Goal: Use online tool/utility: Use online tool/utility

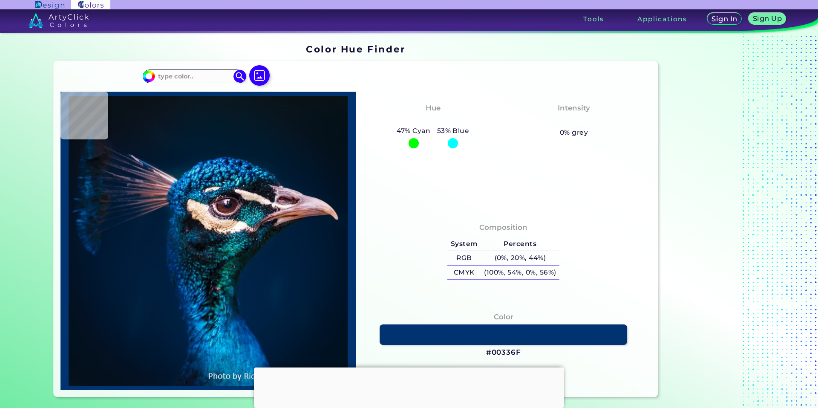
type input "#000000"
type input "#03111c"
type input "#03111C"
type input "#03111a"
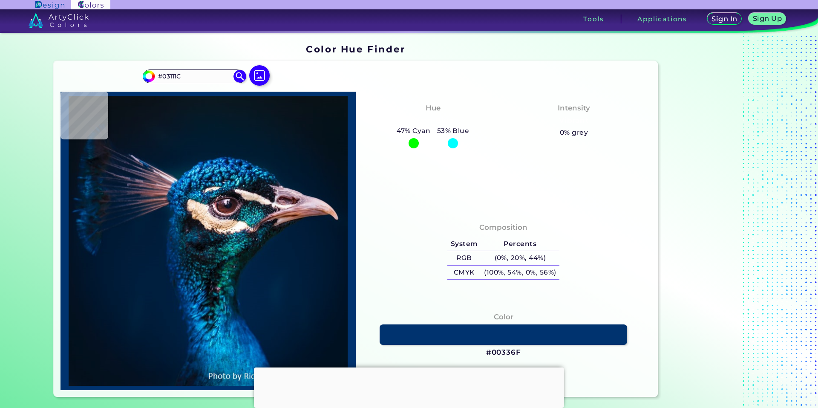
type input "#03111A"
type input "#04111a"
type input "#04111A"
type input "#051018"
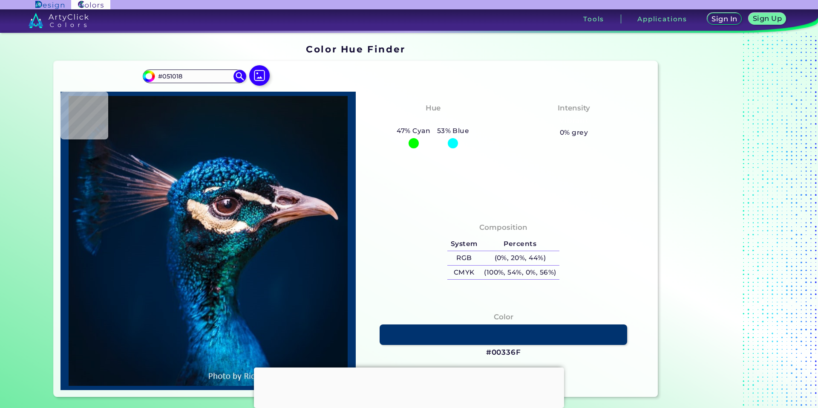
type input "#071218"
type input "#081116"
type input "#091217"
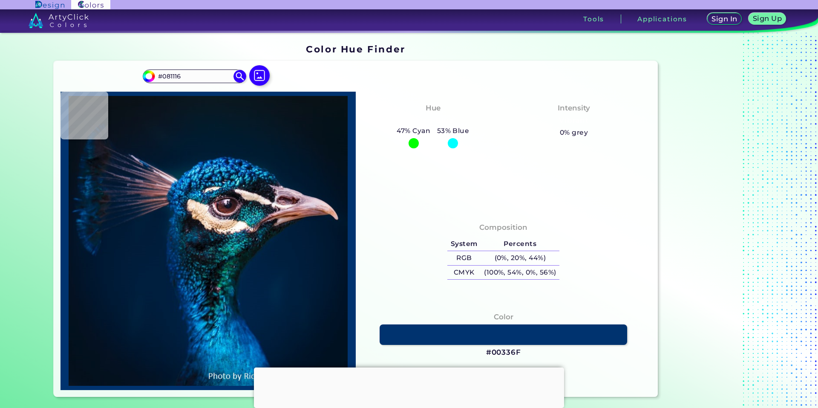
type input "#091217"
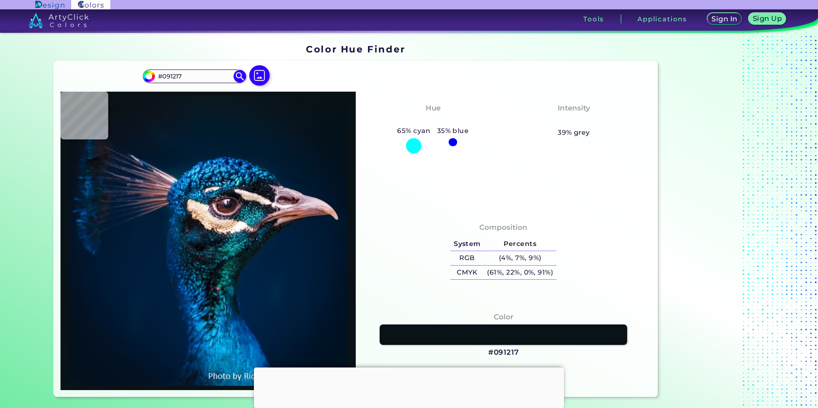
type input "#0a131a"
type input "#0A131A"
type input "#0a141d"
type input "#0A141D"
type input "#06131c"
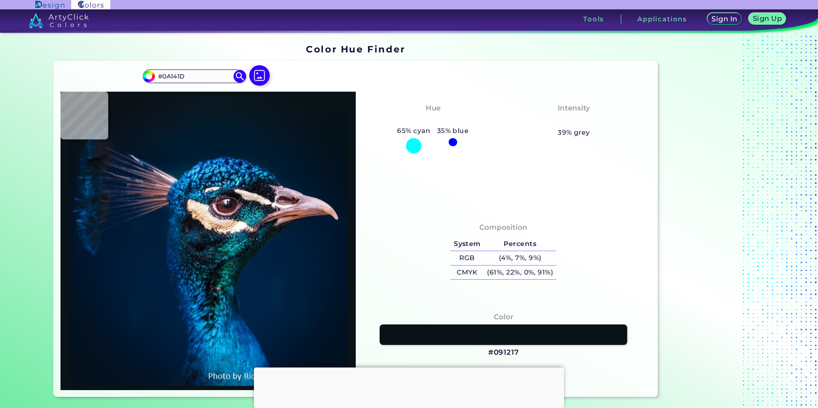
type input "#06131C"
type input "#061421"
type input "#041423"
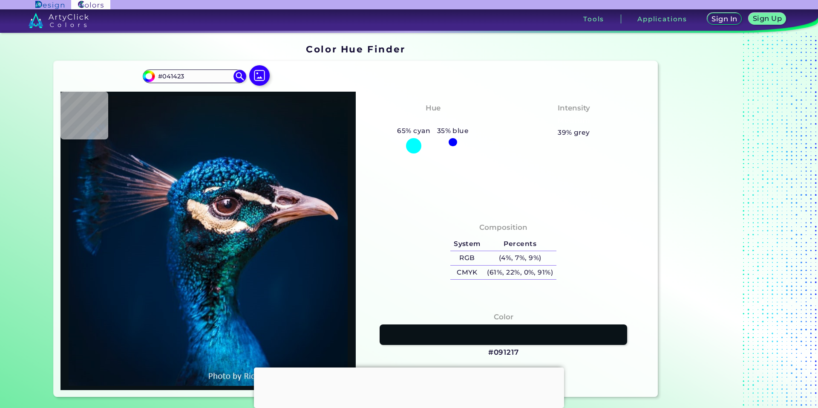
type input "#031627"
type input "#021428"
type input "#001529"
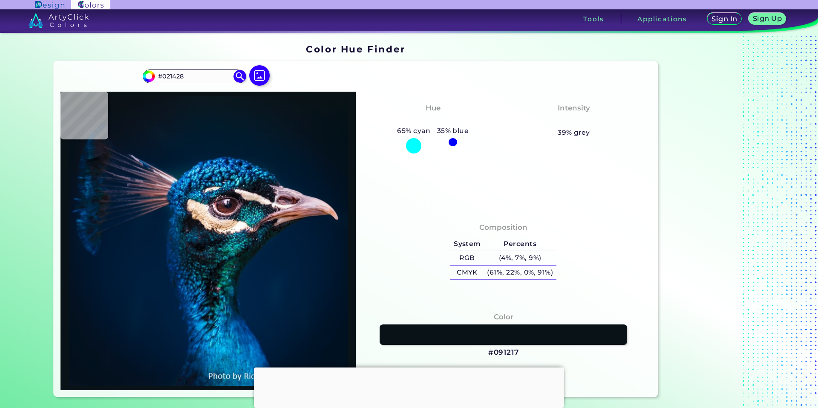
type input "#001529"
type input "#00162b"
type input "#00162B"
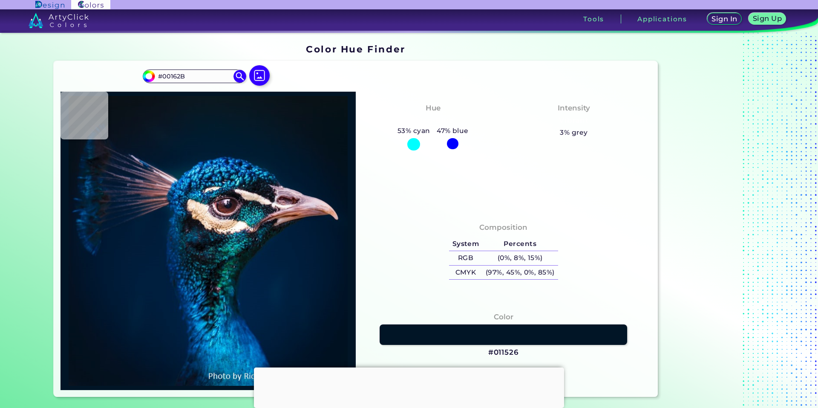
type input "#011526"
type input "#031426"
type input "#031322"
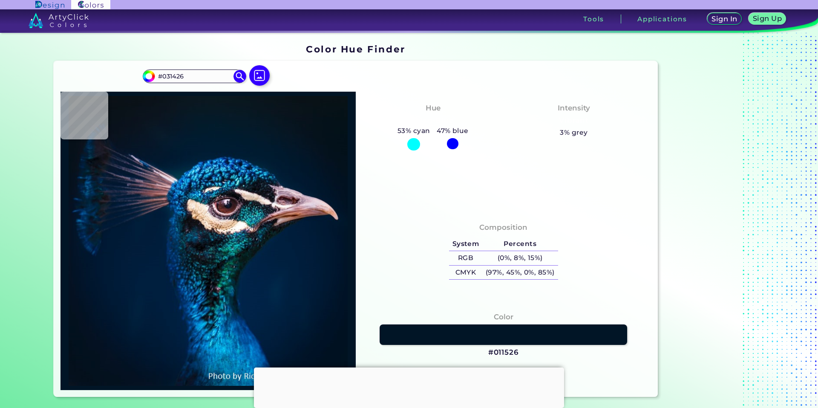
type input "#031322"
type input "#041121"
type input "#021221"
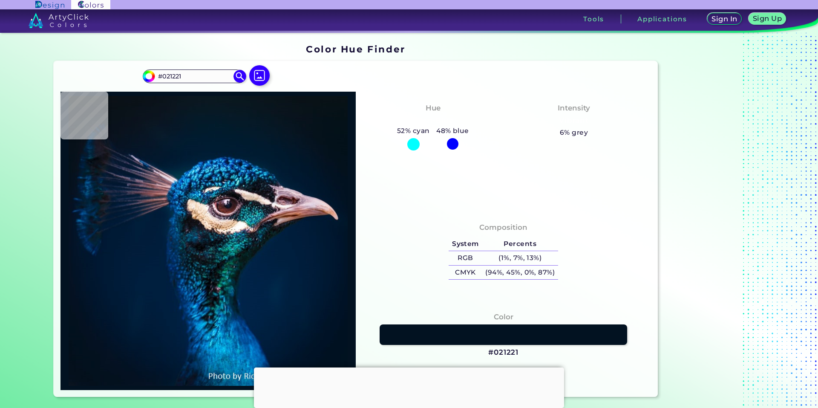
type input "#041121"
type input "#04121d"
type input "#04121D"
type input "#04121f"
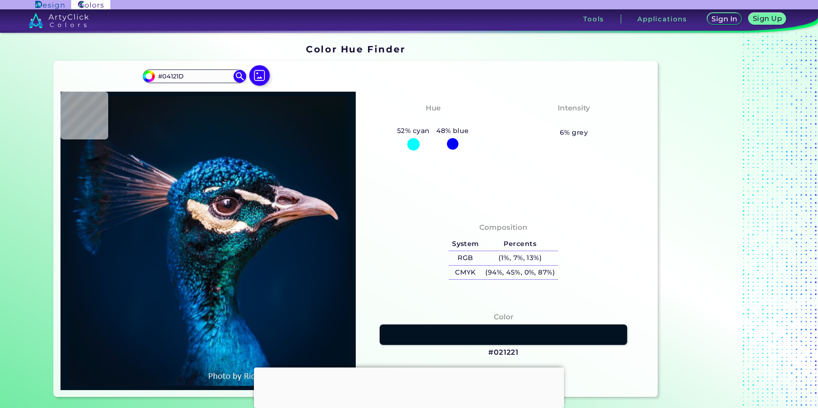
type input "#04121F"
type input "#051320"
type input "#05121e"
type input "#05121E"
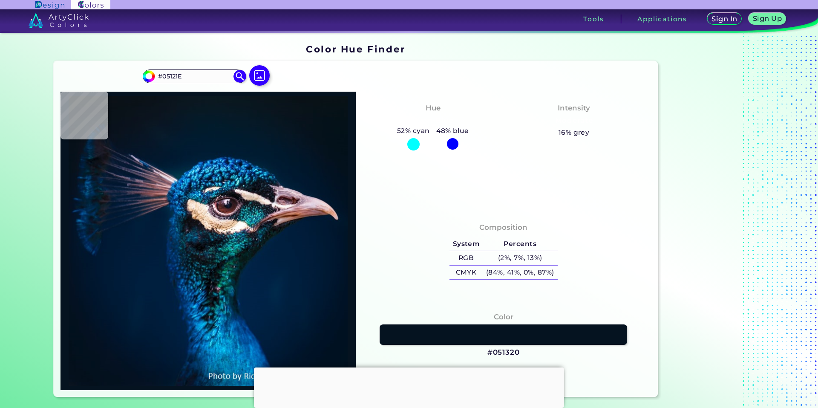
type input "#09131d"
type input "#09131D"
type input "#09141a"
type input "#09141A"
click at [260, 72] on img at bounding box center [259, 75] width 25 height 25
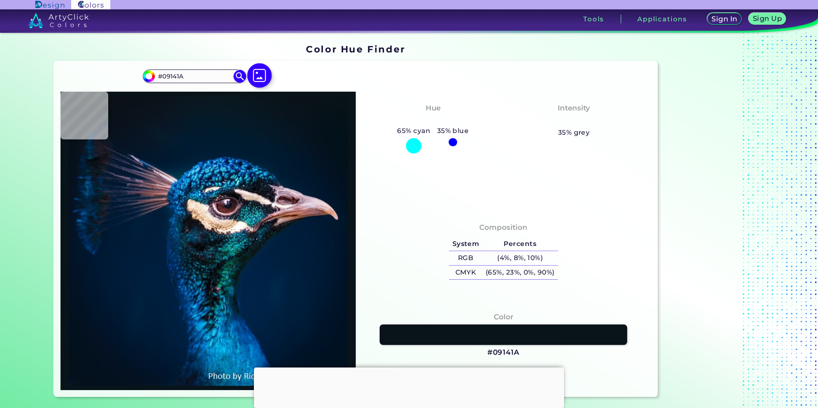
click at [0, 0] on input "file" at bounding box center [0, 0] width 0 height 0
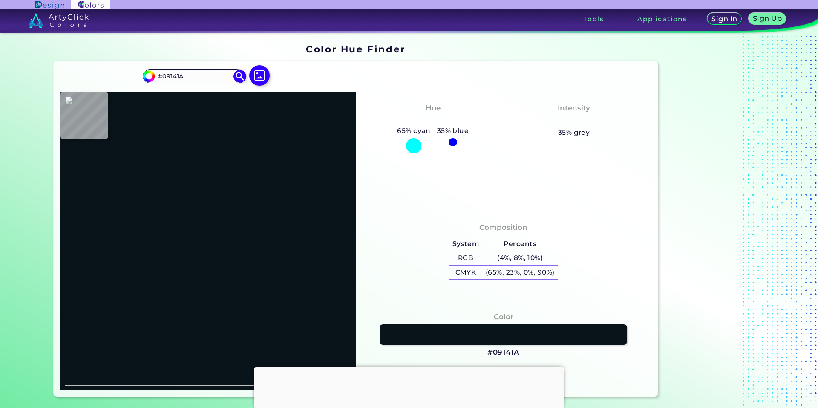
type input "#f8f8f8"
type input "#F8F8F8"
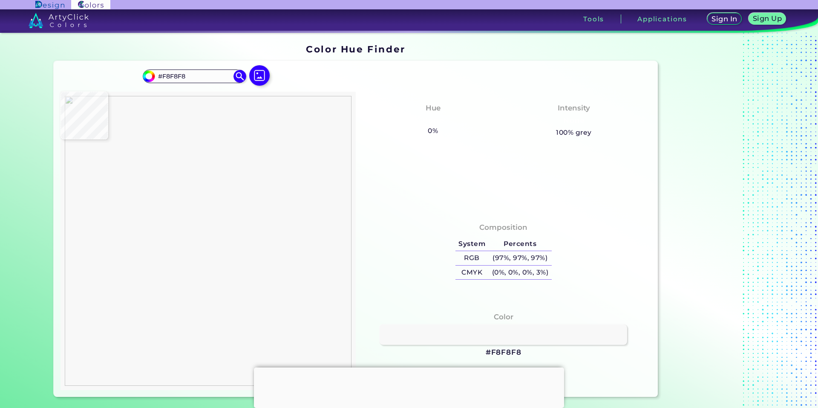
type input "#eff9f8"
type input "#EFF9F8"
type input "#bee1e4"
type input "#BEE1E4"
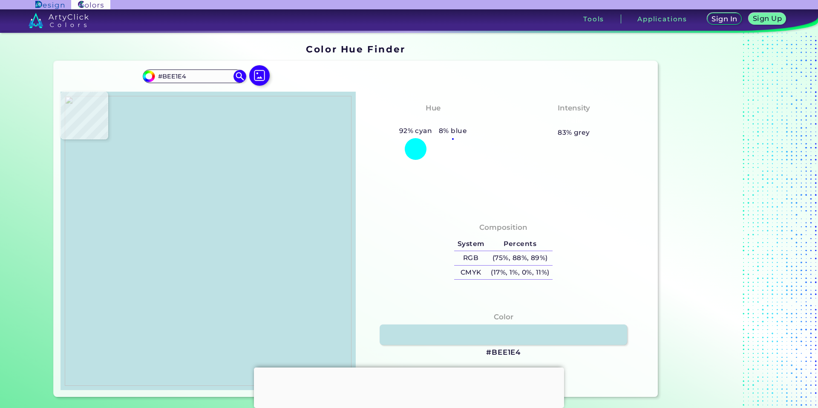
type input "#bee2e4"
type input "#BEE2E4"
type input "#bce2e4"
type input "#BCE2E4"
type input "#f8f8f8"
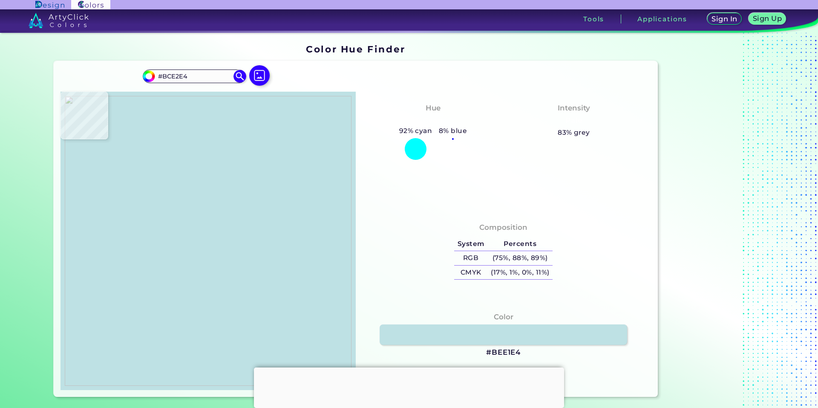
type input "#F8F8F8"
type input "#eff0f0"
type input "#EFF0F0"
type input "#f3bcbc"
type input "#F3BCBC"
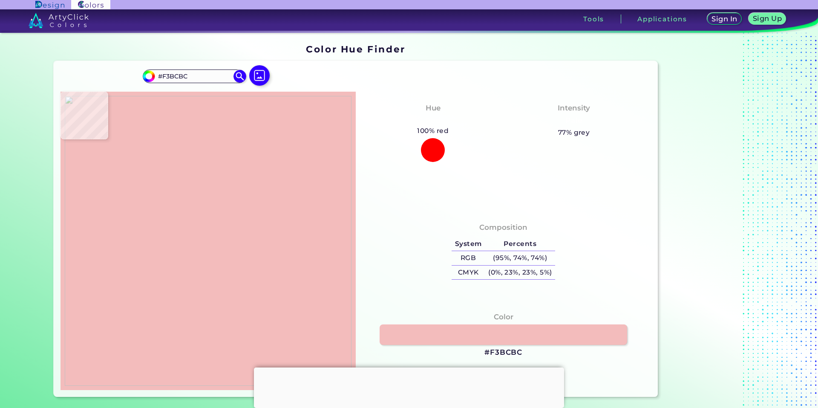
type input "#bee1e4"
type input "#BEE1E4"
type input "#bee2e4"
type input "#BEE2E4"
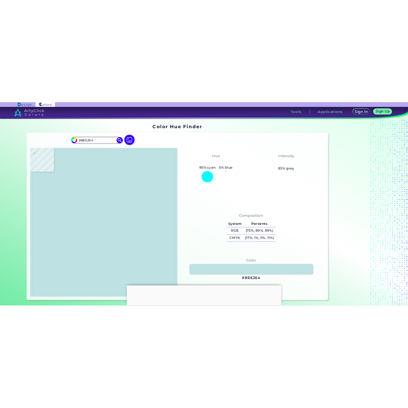
scroll to position [43, 0]
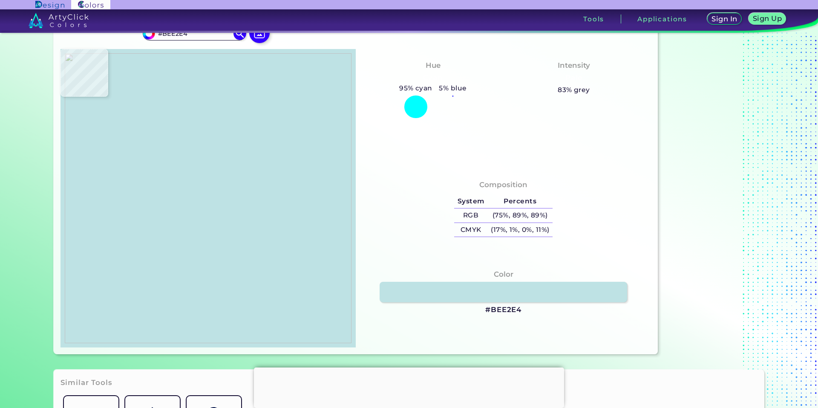
click at [317, 230] on img at bounding box center [208, 198] width 287 height 290
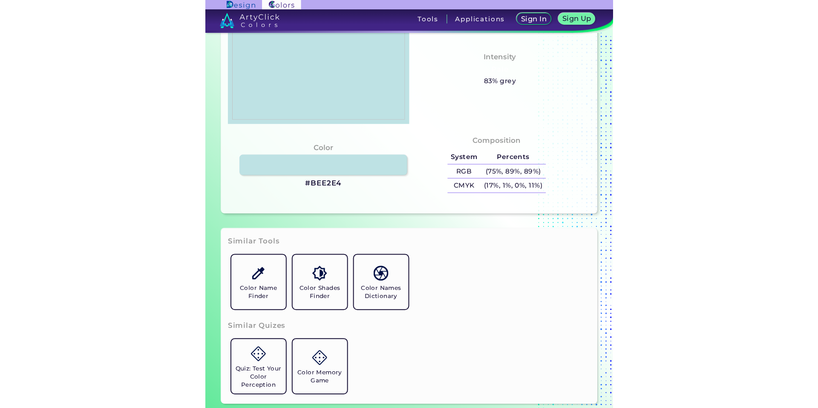
scroll to position [213, 0]
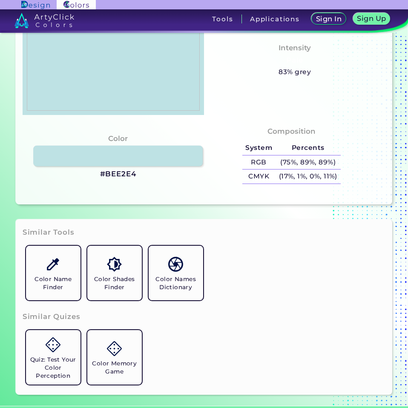
click at [177, 161] on link at bounding box center [117, 156] width 169 height 20
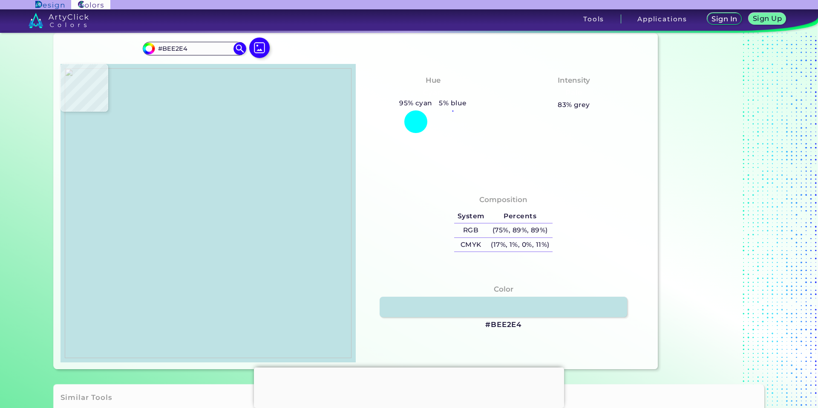
scroll to position [43, 0]
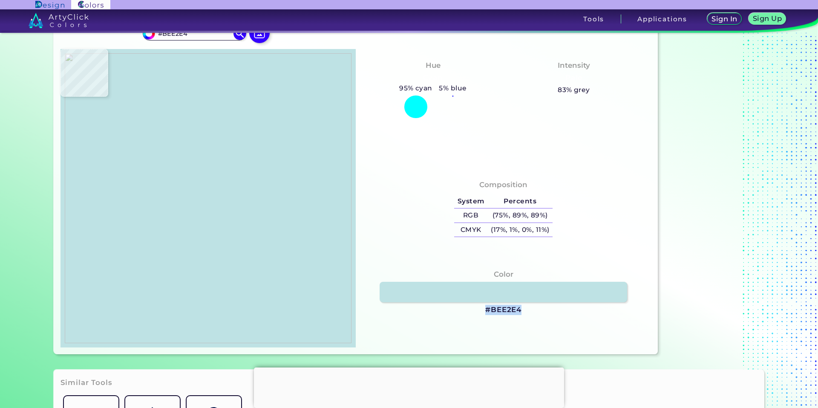
drag, startPoint x: 526, startPoint y: 309, endPoint x: 519, endPoint y: 307, distance: 7.0
click at [519, 307] on div "Color #BEE2E4" at bounding box center [502, 291] width 281 height 55
